Goal: Find specific page/section: Find specific page/section

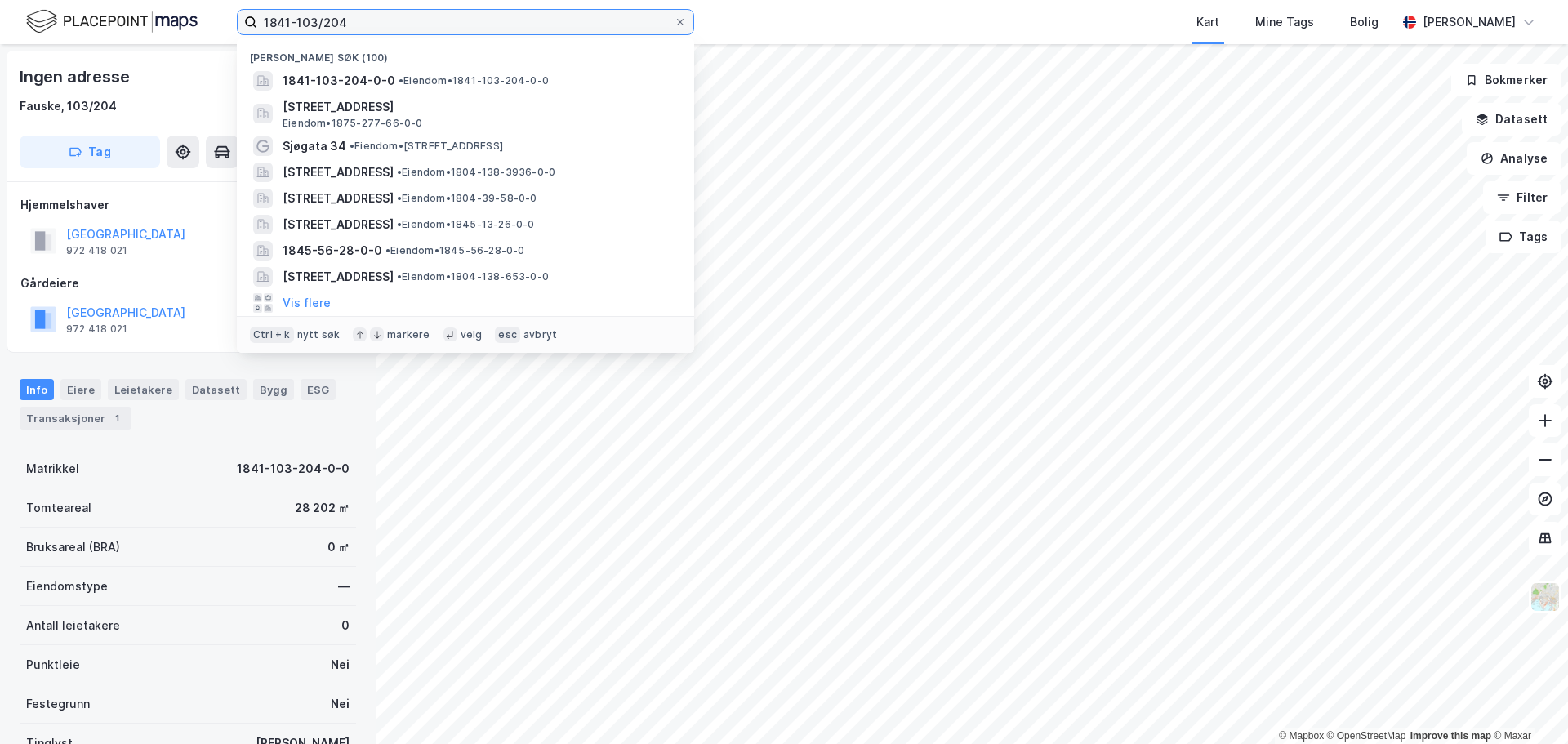
click at [464, 25] on input "1841-103/204" at bounding box center [465, 22] width 417 height 25
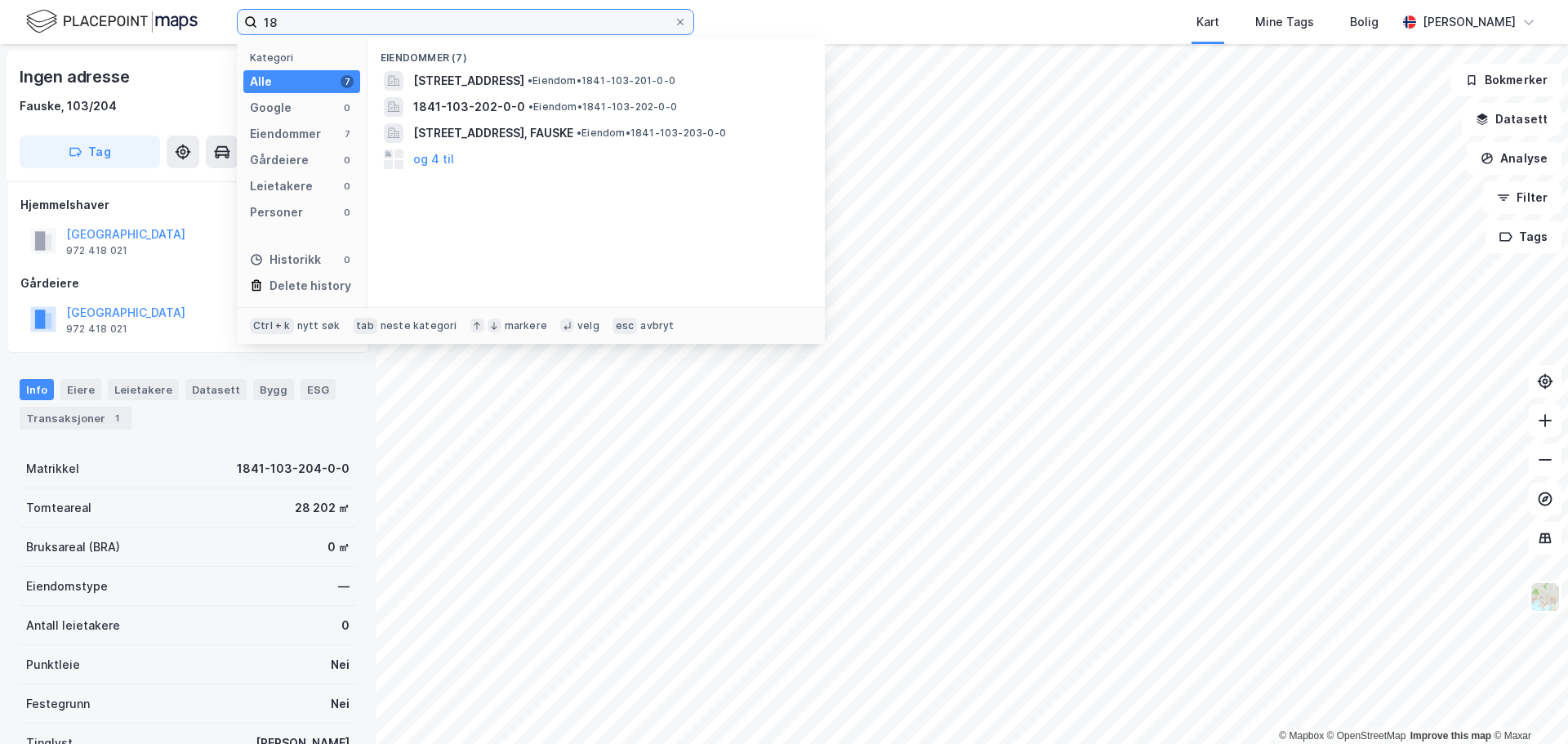
type input "1"
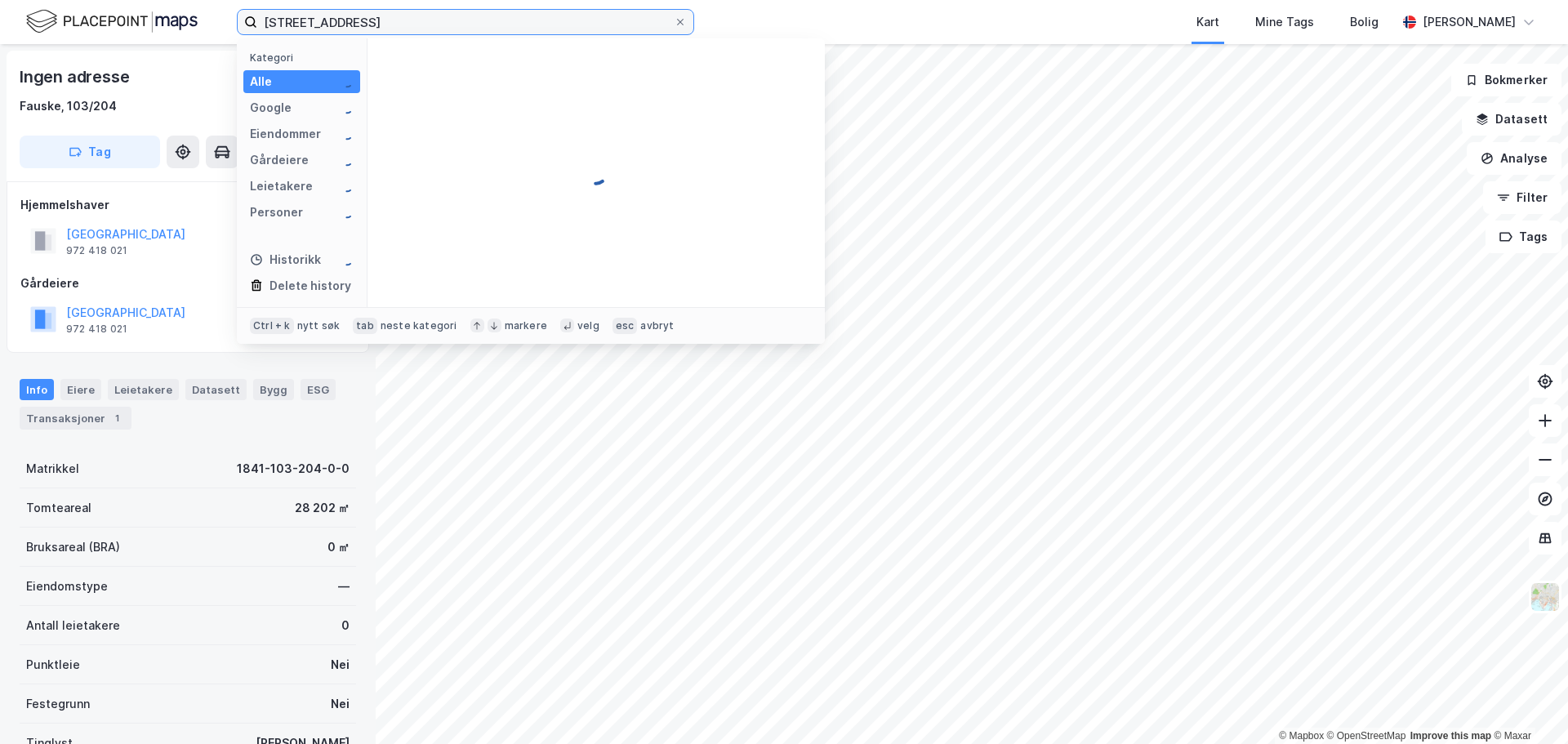
type input "[STREET_ADDRESS]"
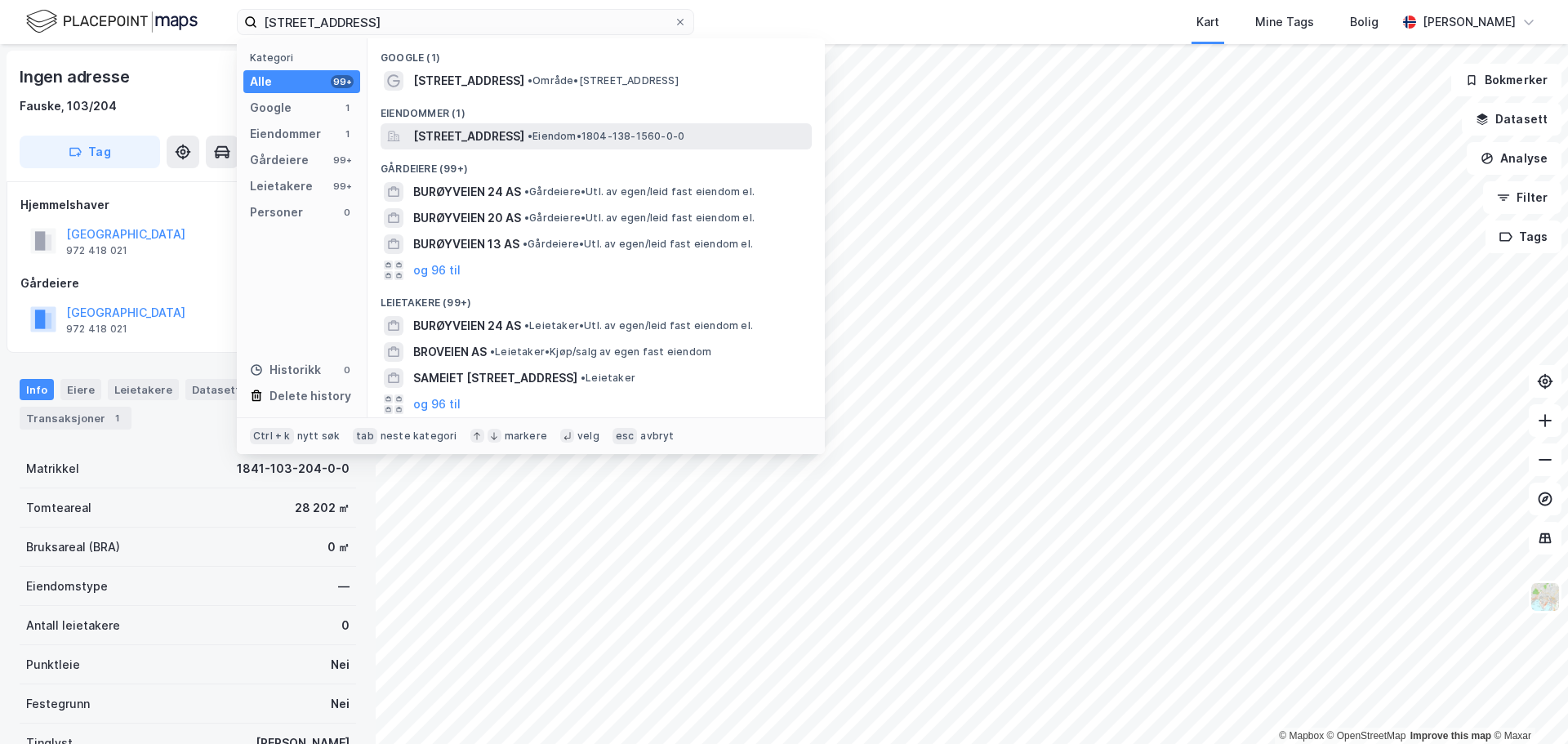
click at [488, 139] on span "[STREET_ADDRESS]" at bounding box center [469, 137] width 111 height 20
